Goal: Register for event/course

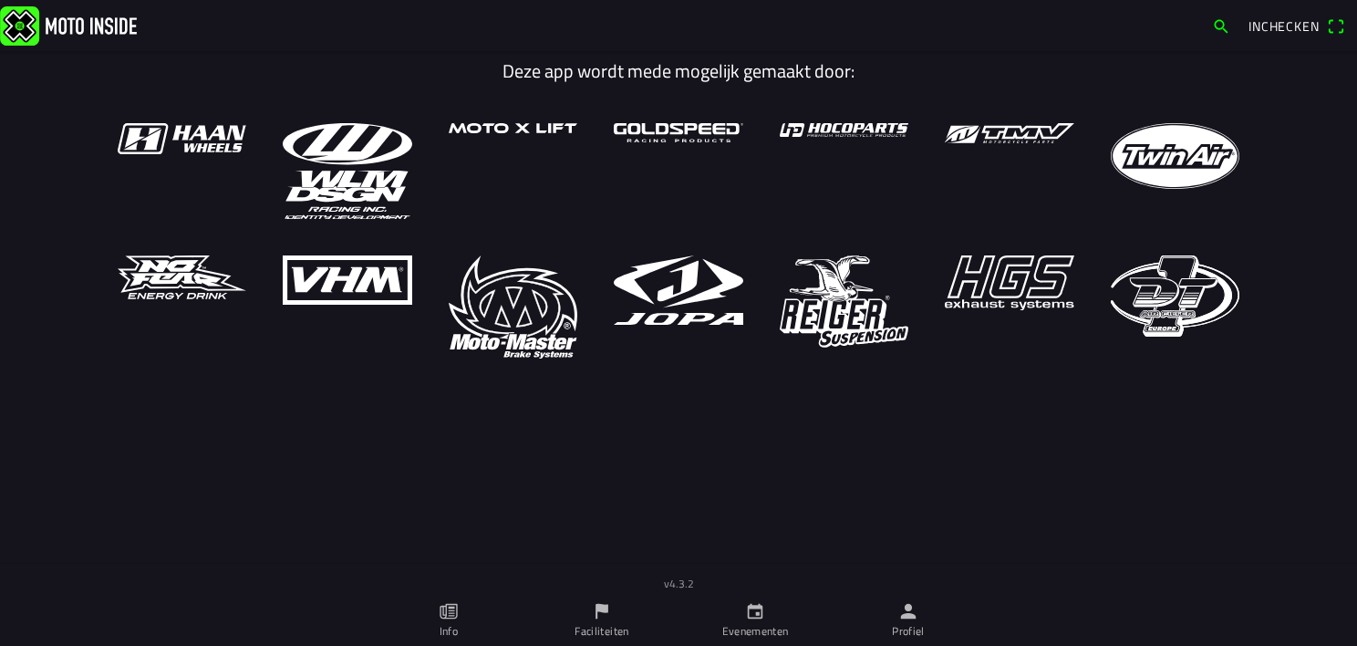
click at [751, 607] on icon "calendar" at bounding box center [756, 612] width 16 height 16
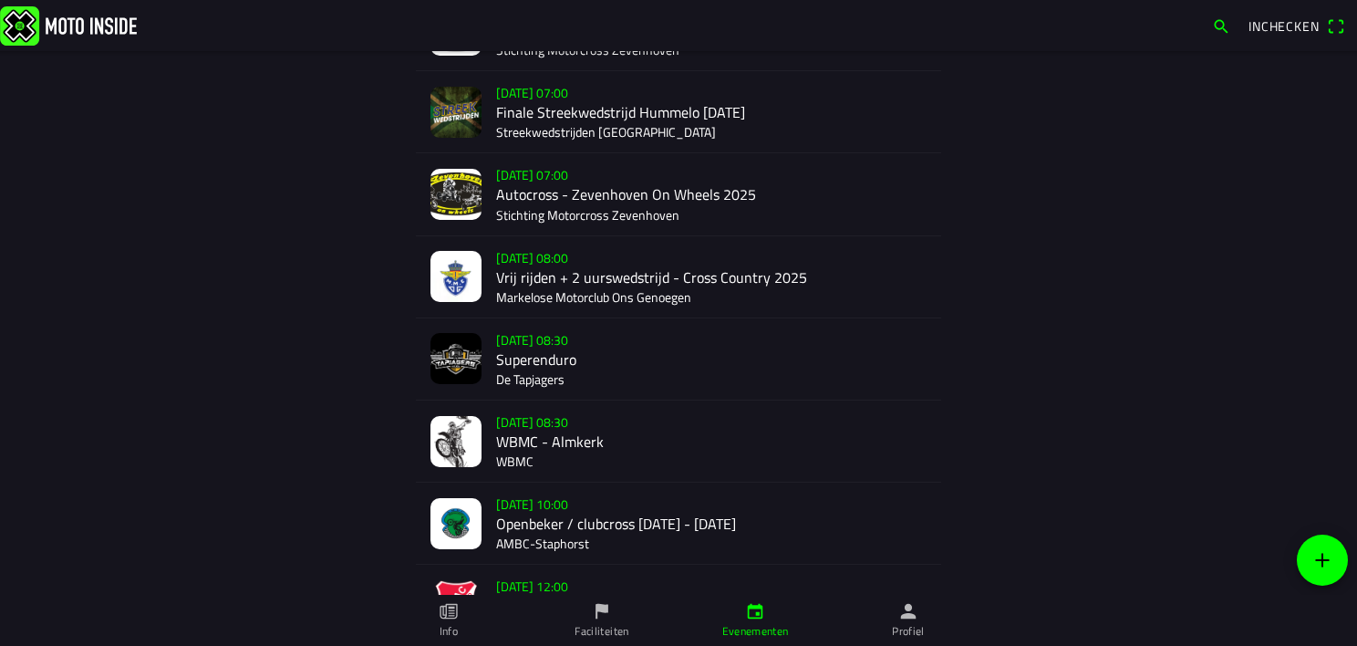
scroll to position [243, 0]
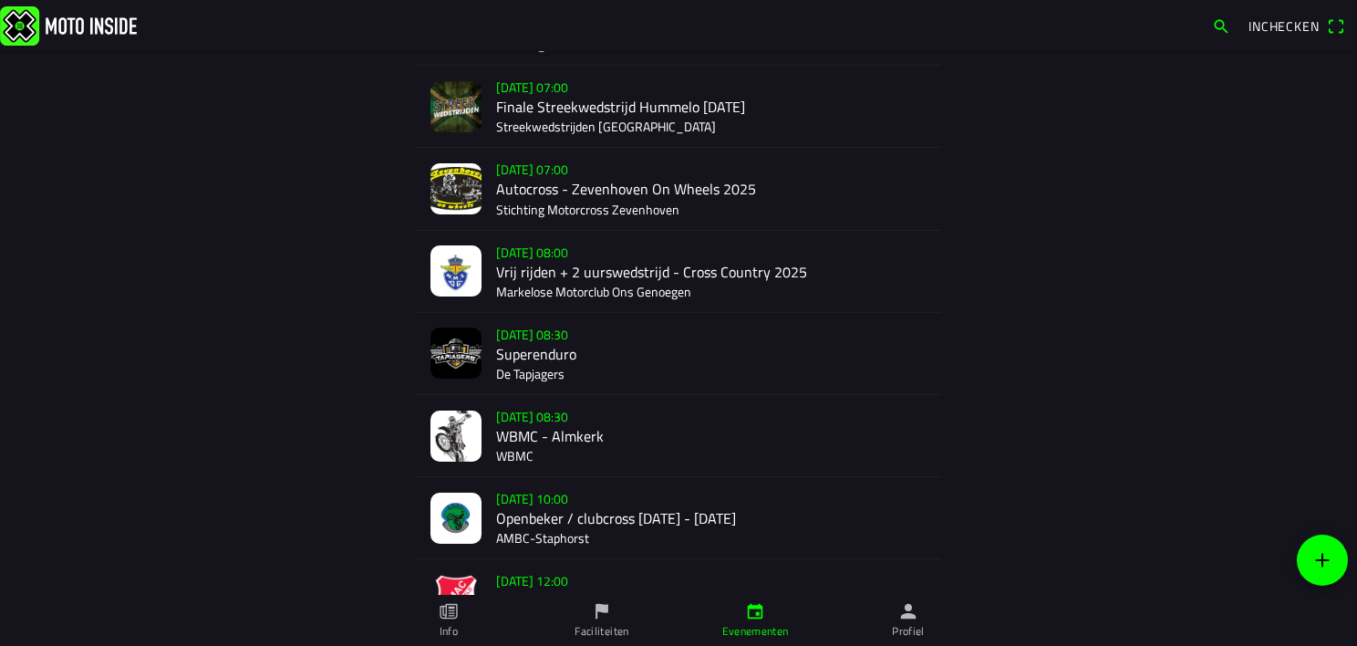
click at [507, 270] on div "[DATE] 08:00 Vrij rijden + 2 uurswedstrijd - Cross Country 2025 Markelose Motor…" at bounding box center [711, 271] width 430 height 81
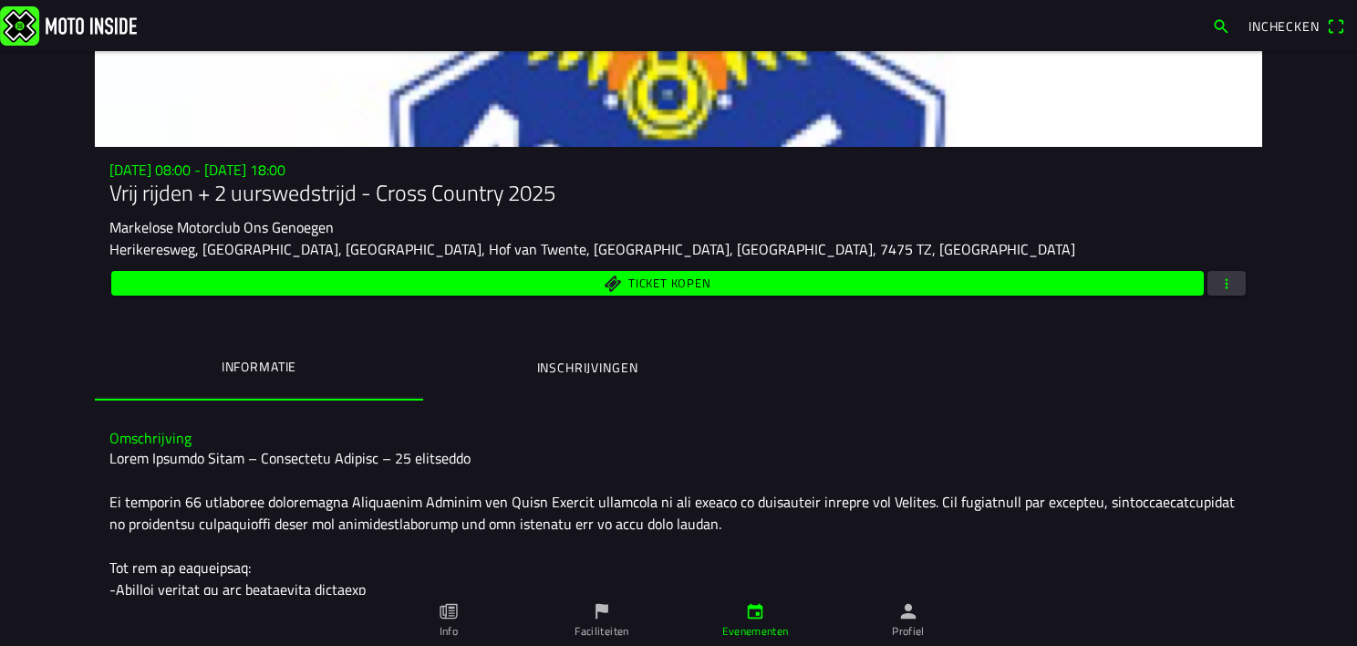
scroll to position [109, 0]
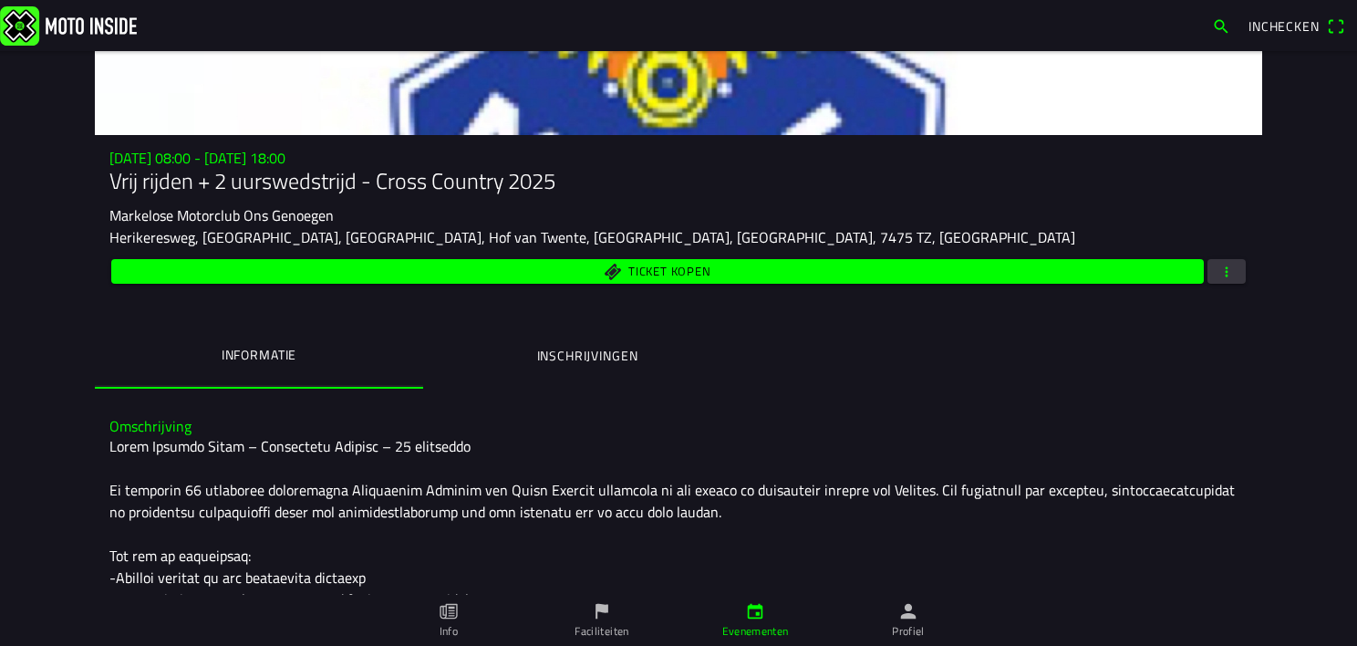
click at [618, 332] on button "Inschrijvingen" at bounding box center [587, 356] width 328 height 62
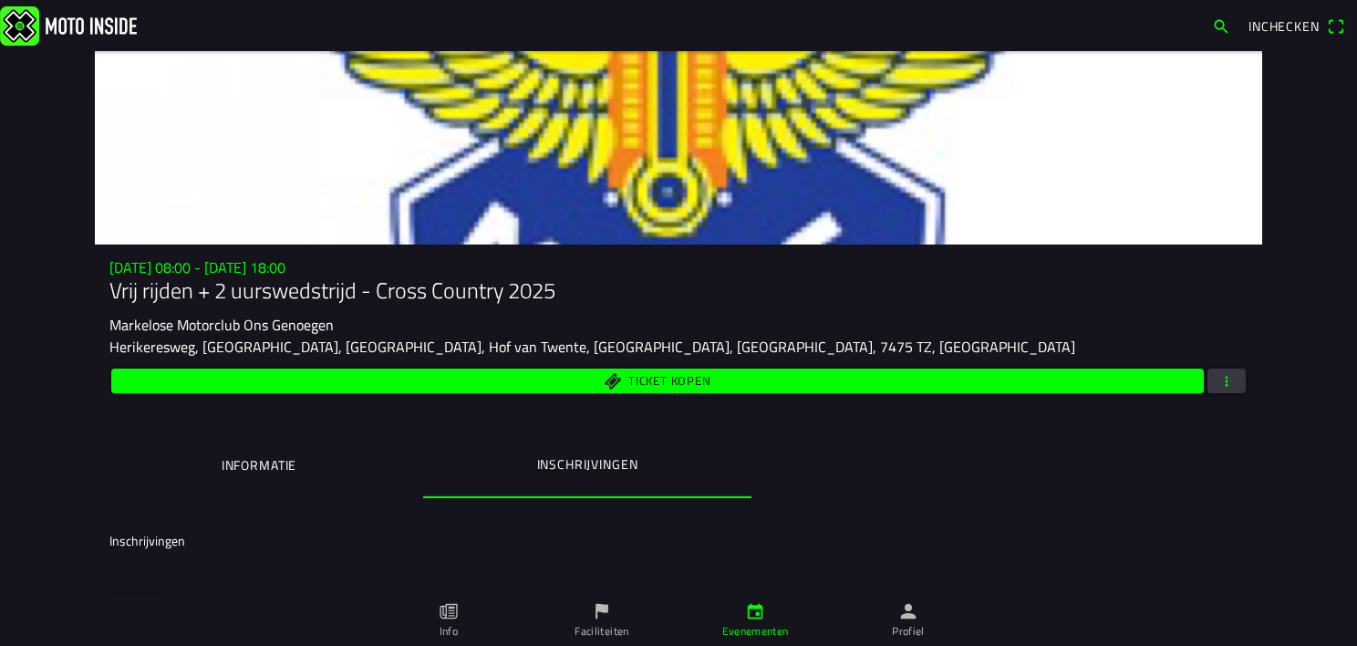
click at [565, 474] on button "Inschrijvingen" at bounding box center [587, 464] width 328 height 60
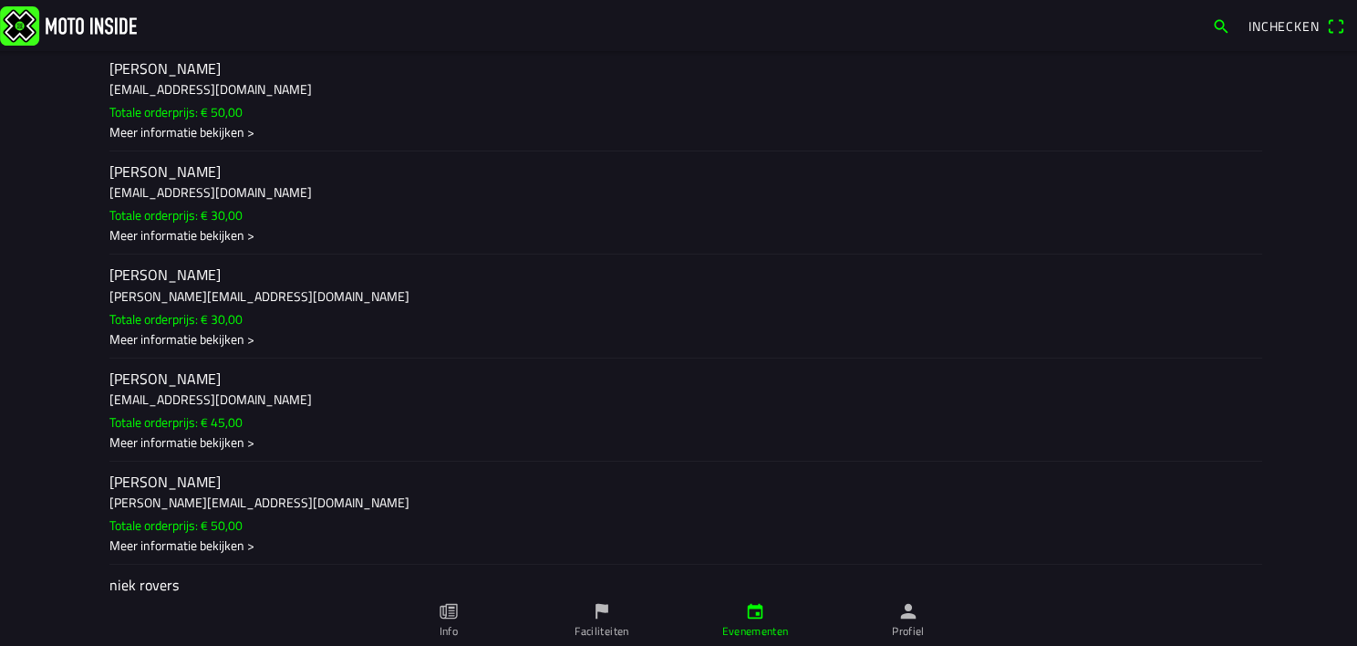
scroll to position [10399, 0]
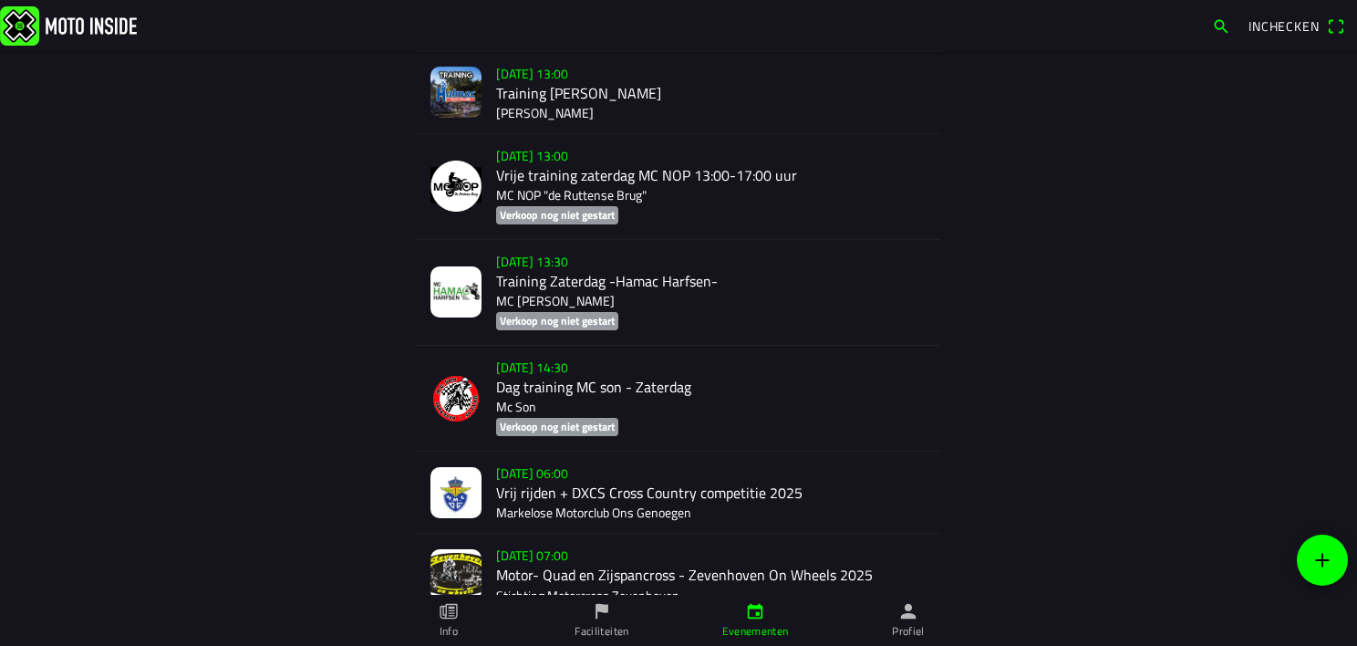
scroll to position [894, 0]
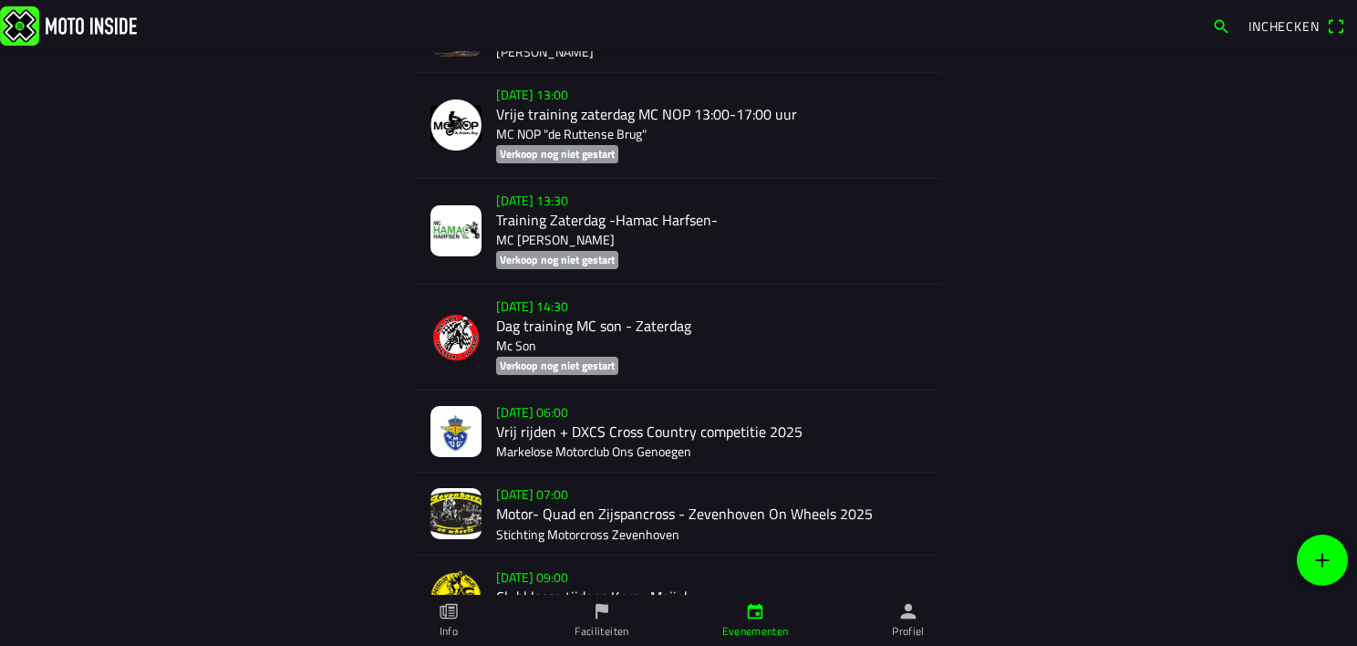
click at [530, 449] on div "[DATE] 06:00 Vrij rijden + DXCS Cross Country competitie 2025 Markelose Motorcl…" at bounding box center [711, 430] width 430 height 81
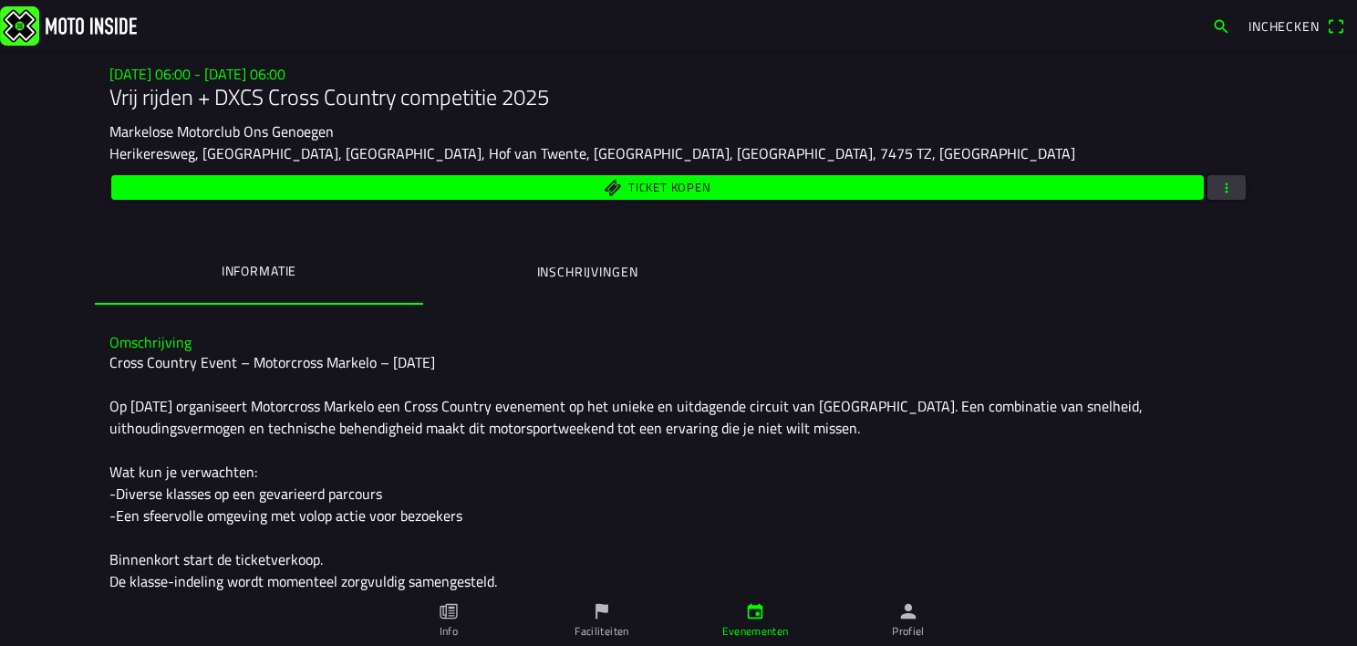
scroll to position [185, 0]
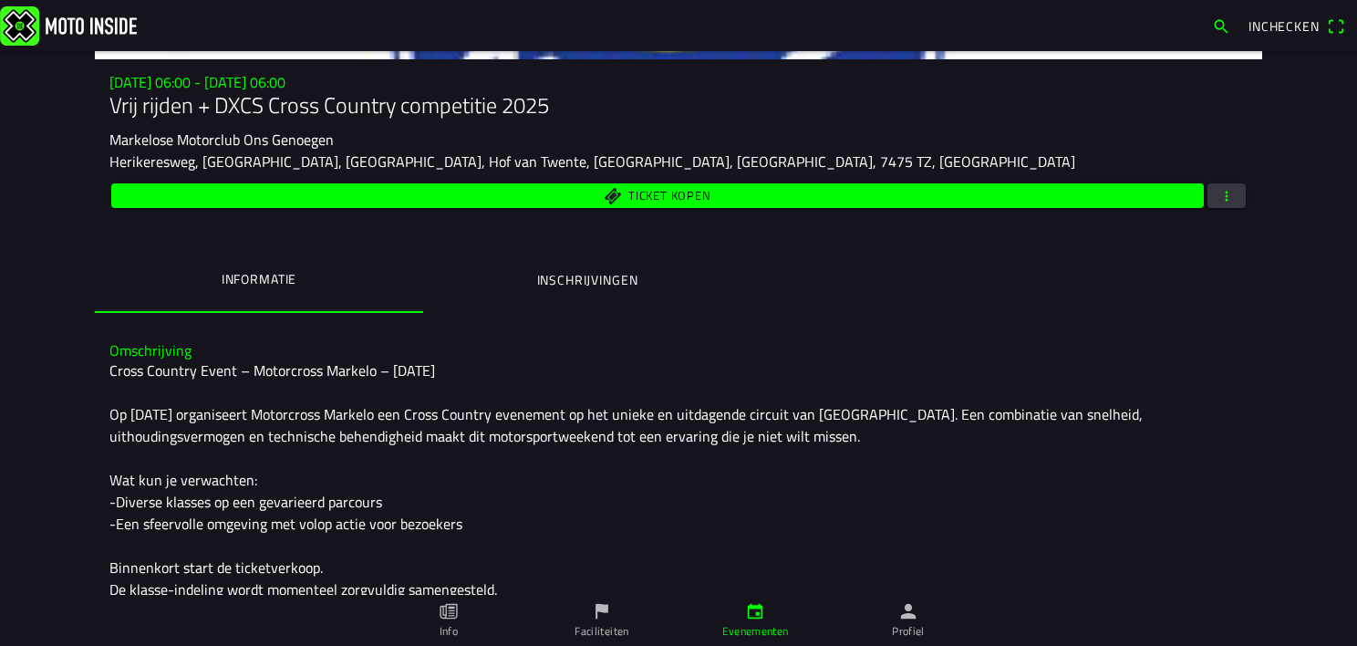
click at [591, 281] on ion-label "Inschrijvingen" at bounding box center [587, 280] width 101 height 20
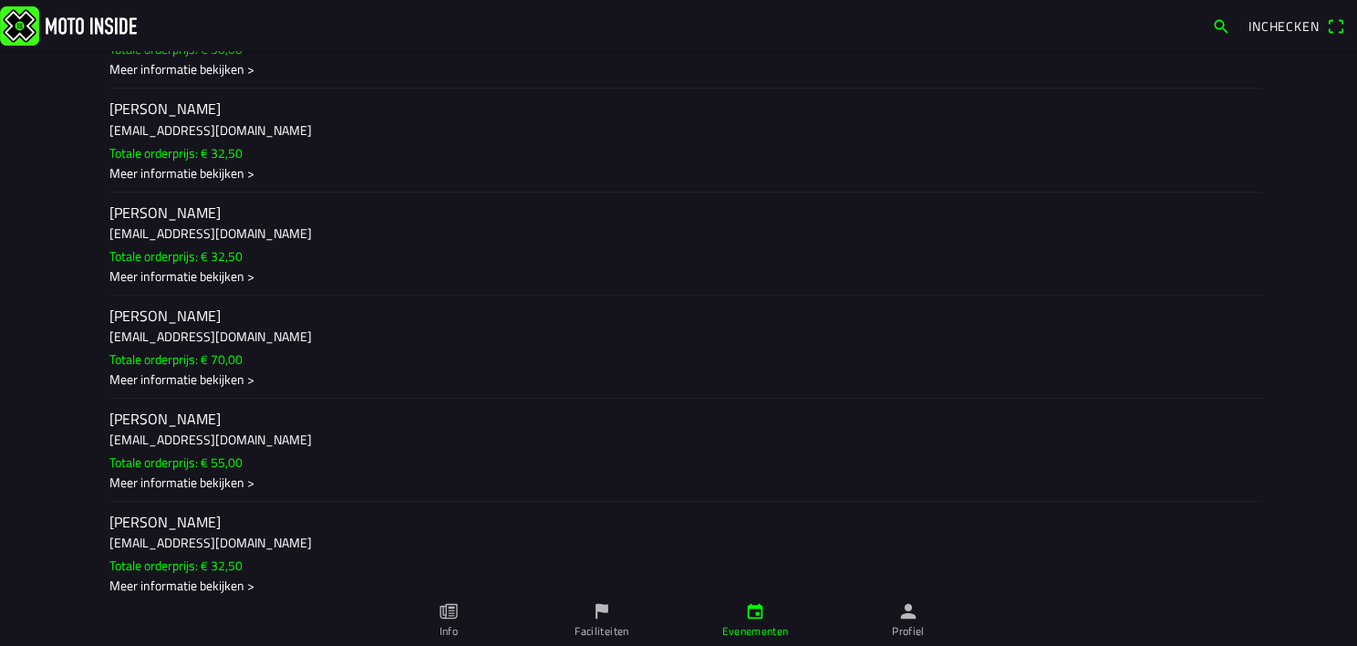
scroll to position [5606, 0]
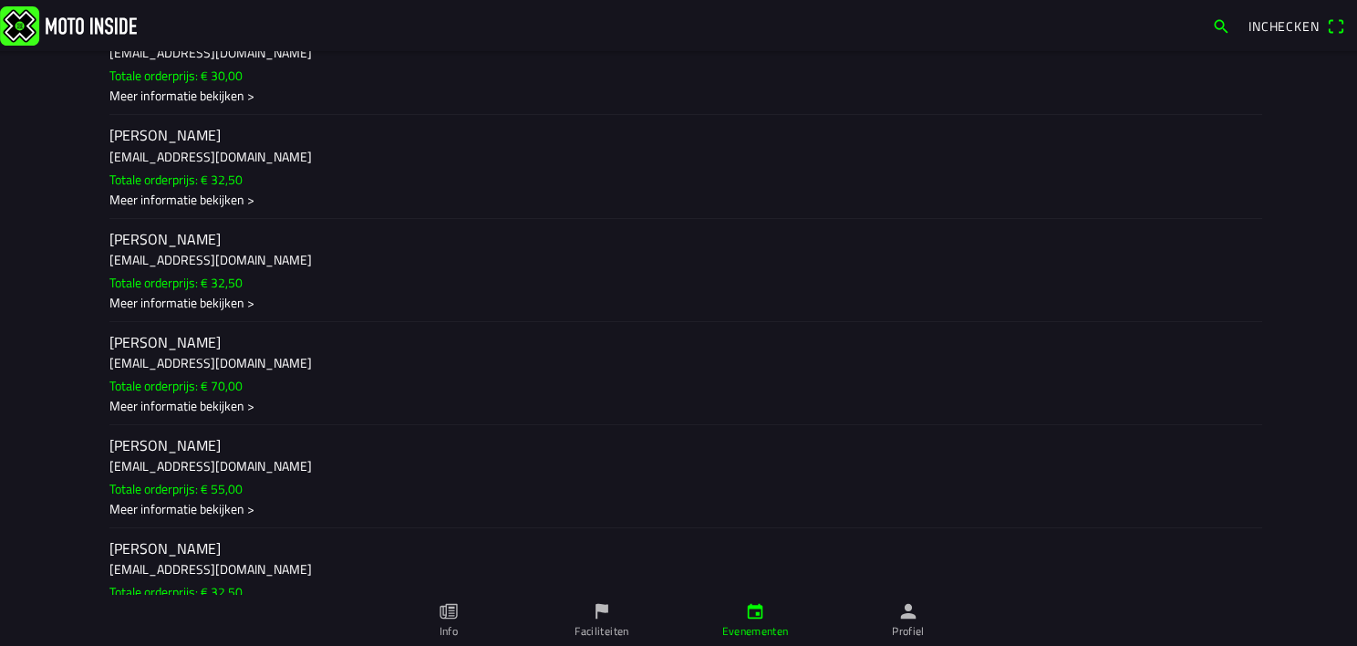
click at [162, 350] on h2 "[PERSON_NAME]" at bounding box center [678, 341] width 1138 height 17
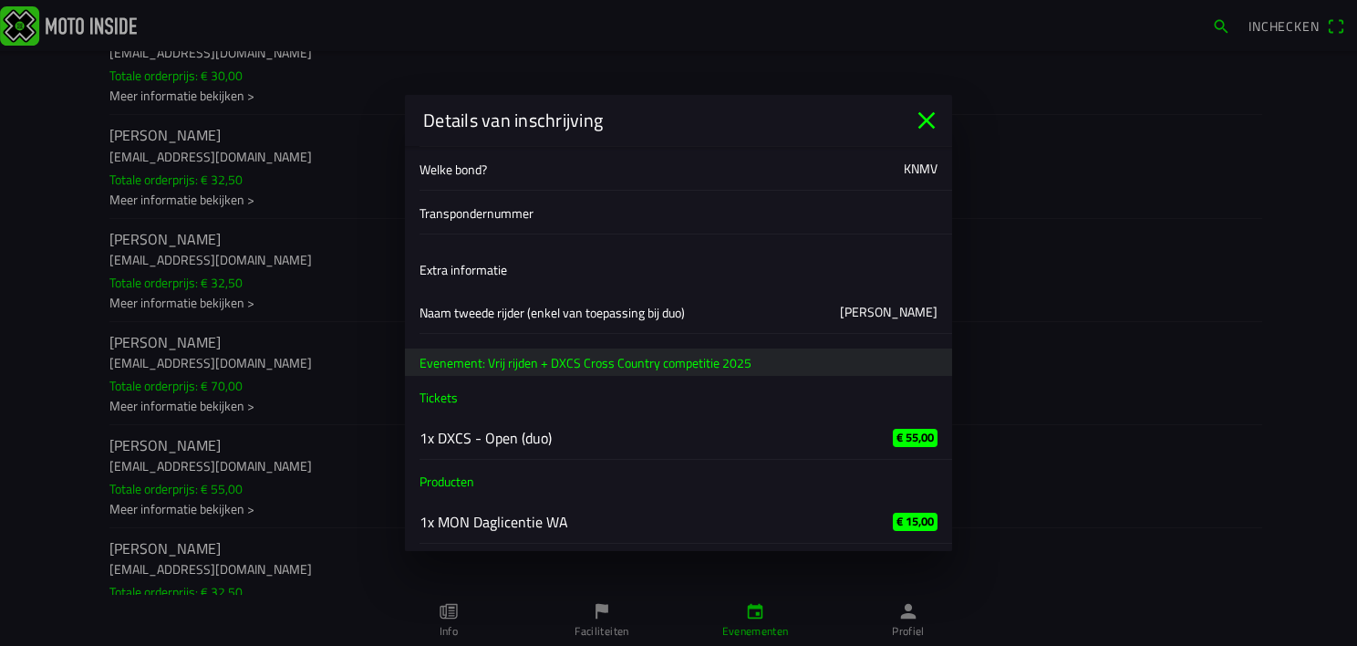
scroll to position [357, 0]
drag, startPoint x: 565, startPoint y: 321, endPoint x: 653, endPoint y: 312, distance: 88.0
click at [649, 312] on span "Naam tweede rijder (enkel van toepassing bij duo)" at bounding box center [551, 312] width 265 height 19
click at [929, 119] on icon "close" at bounding box center [926, 120] width 17 height 17
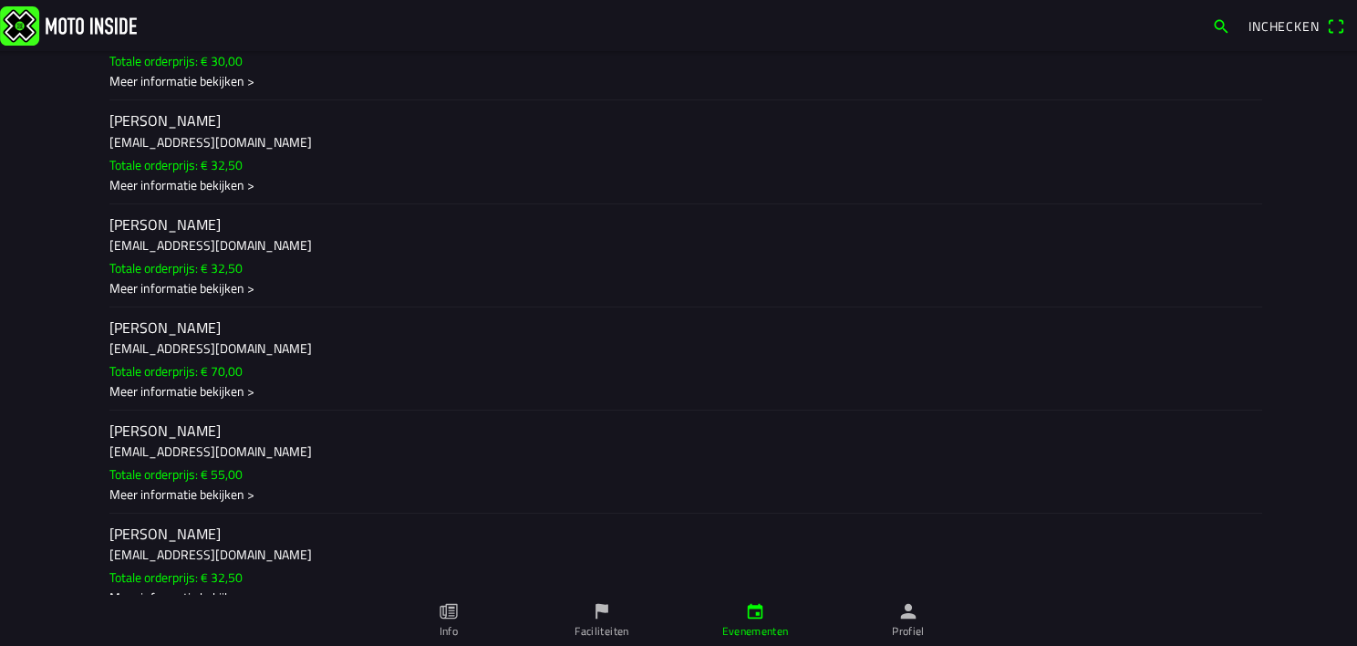
scroll to position [5622, 0]
